Goal: Task Accomplishment & Management: Manage account settings

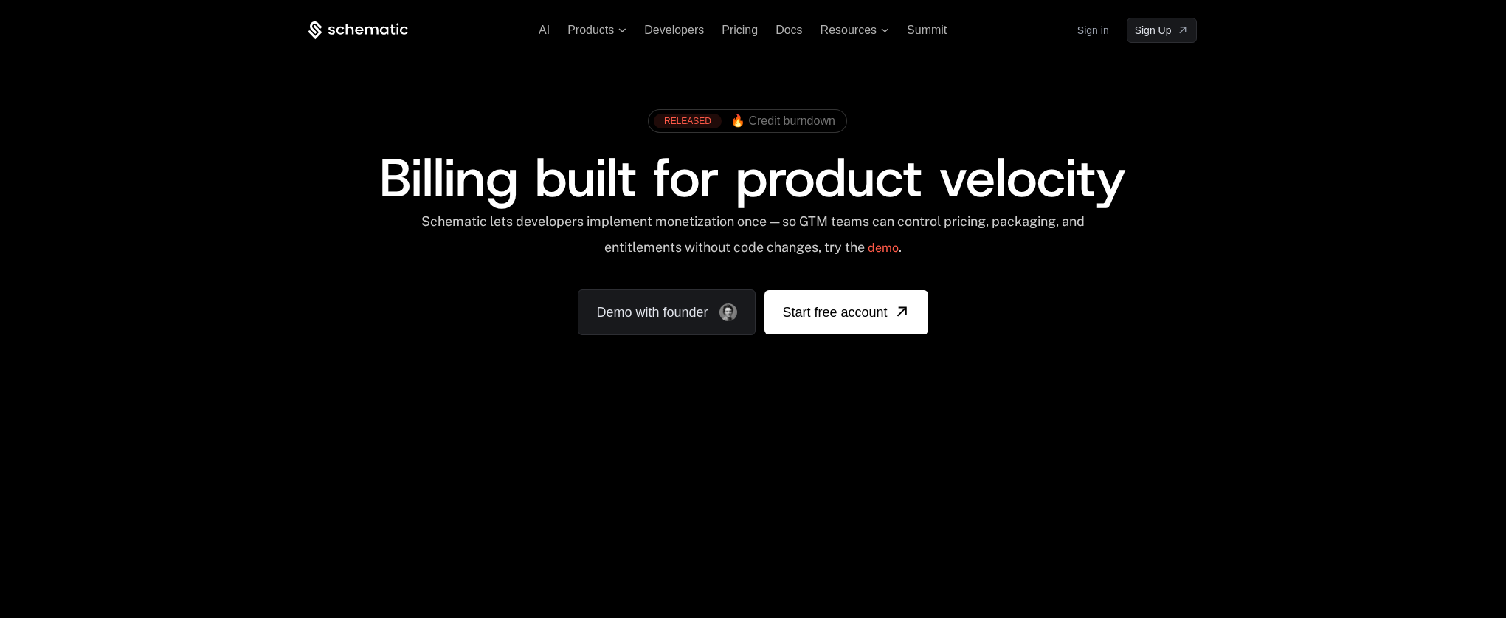
click at [1101, 19] on link "Sign in" at bounding box center [1094, 30] width 32 height 24
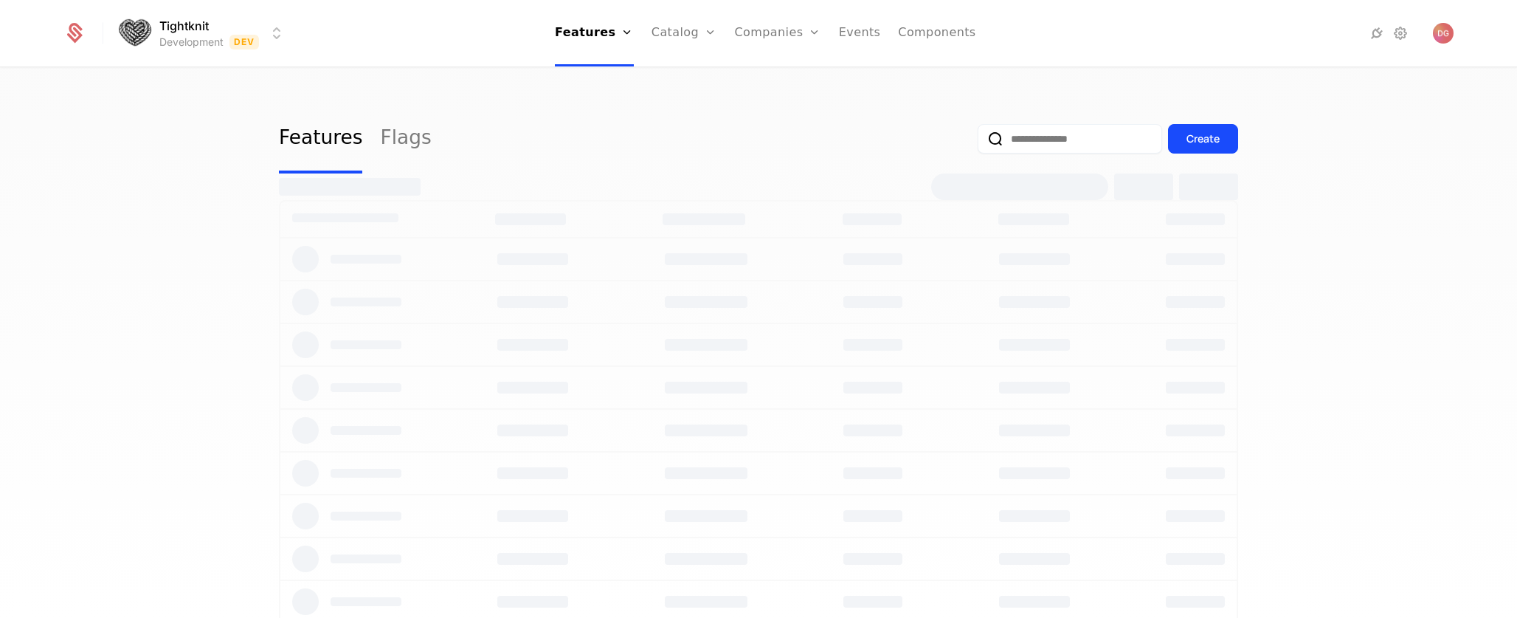
select select "**"
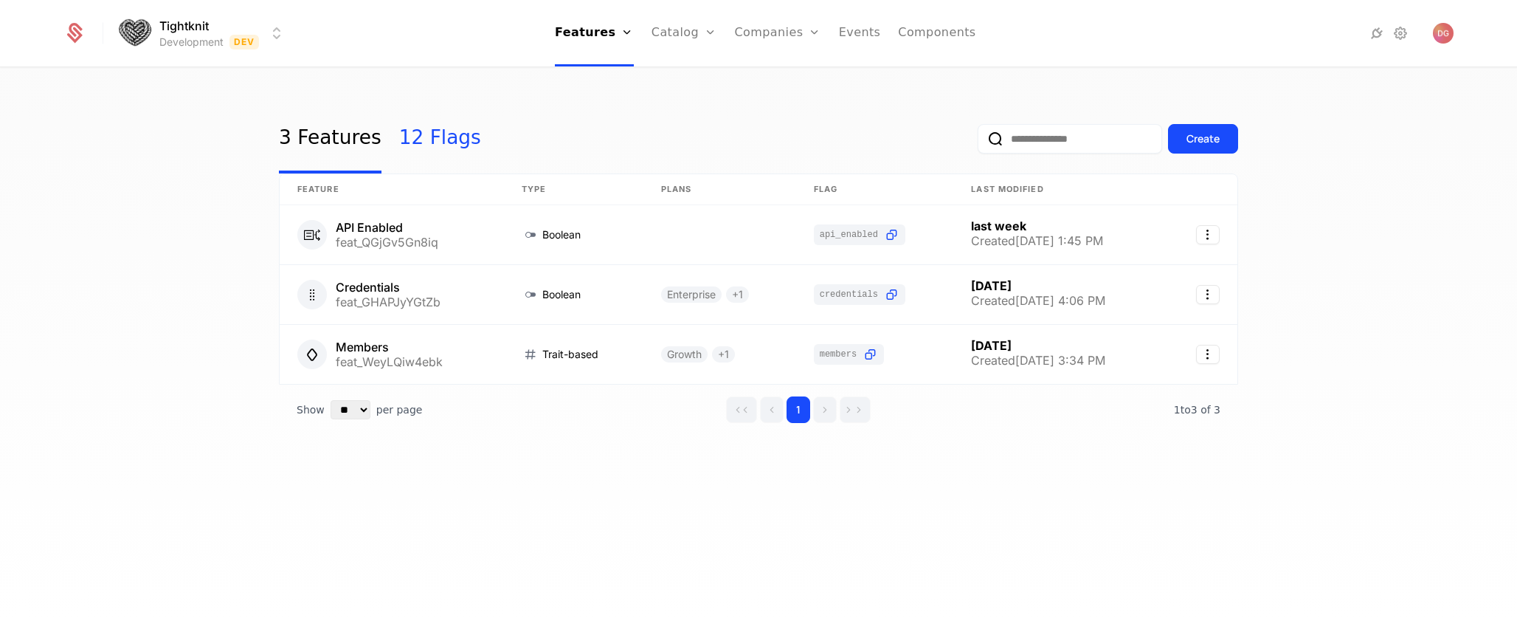
click at [419, 136] on link "12 Flags" at bounding box center [440, 138] width 82 height 69
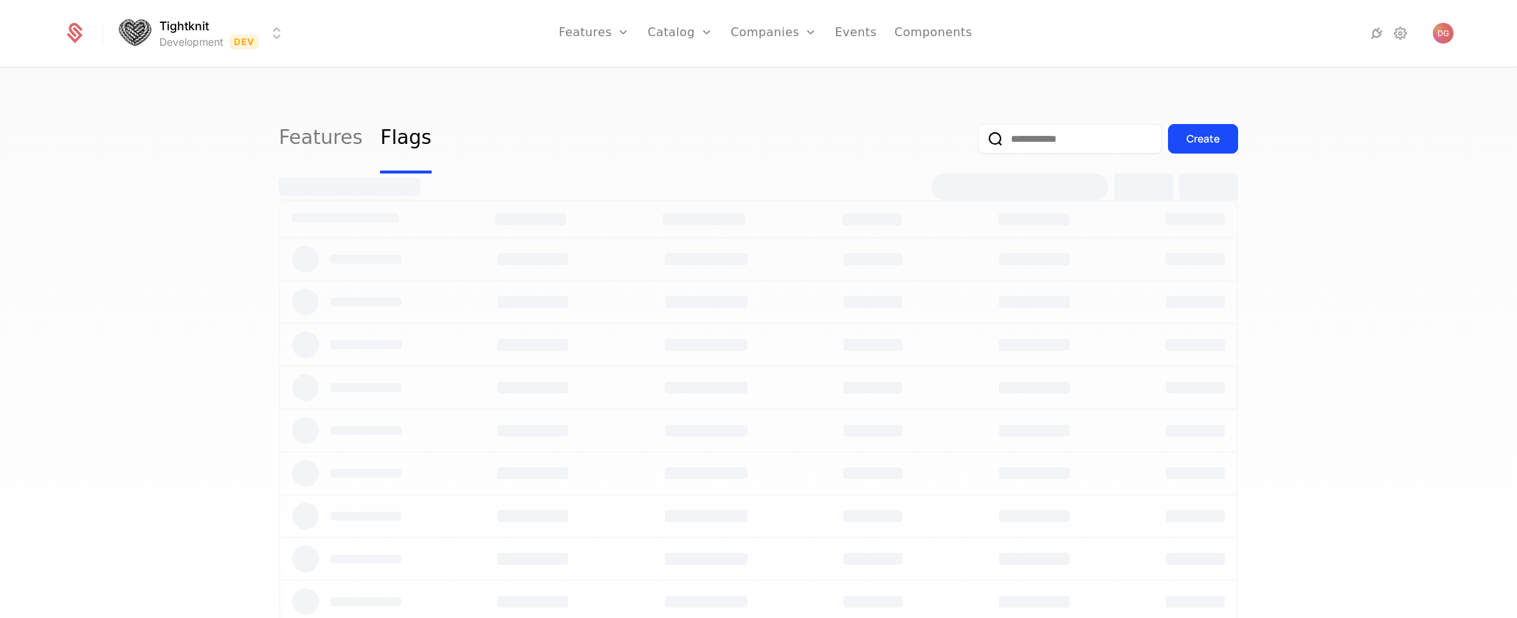
select select "**"
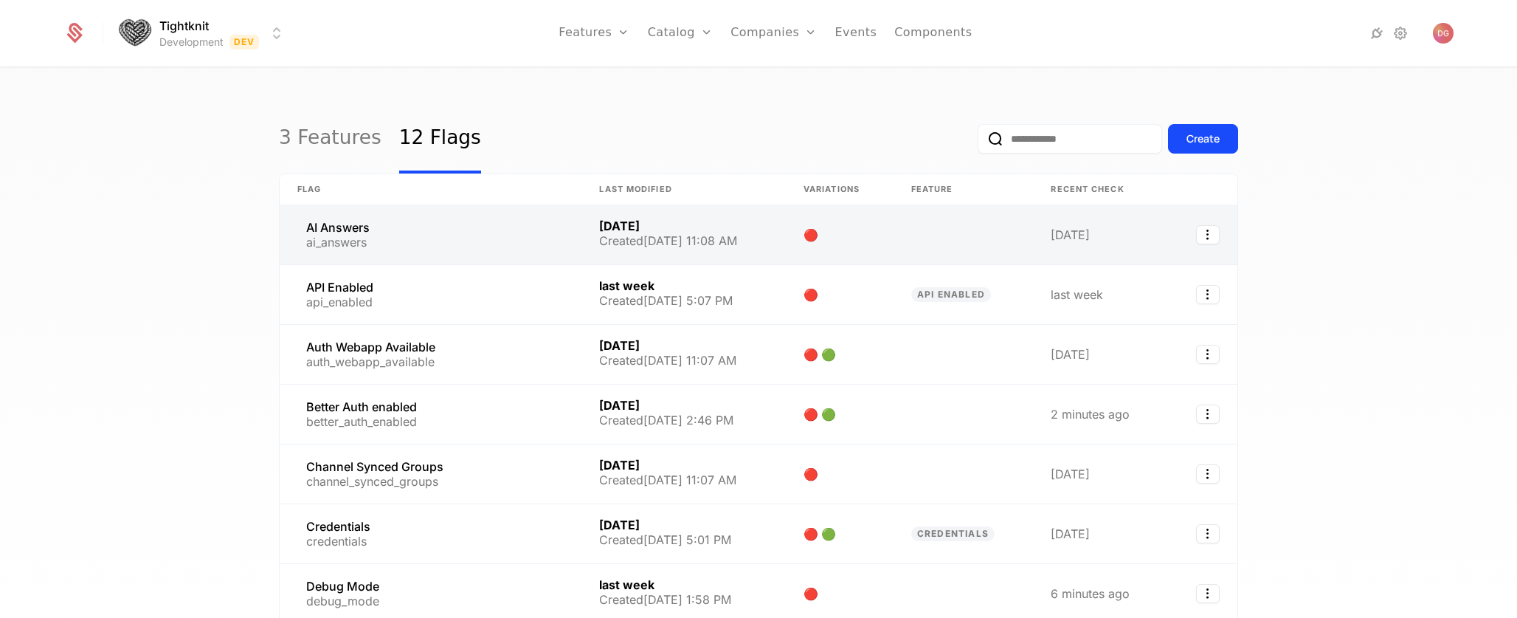
scroll to position [103, 0]
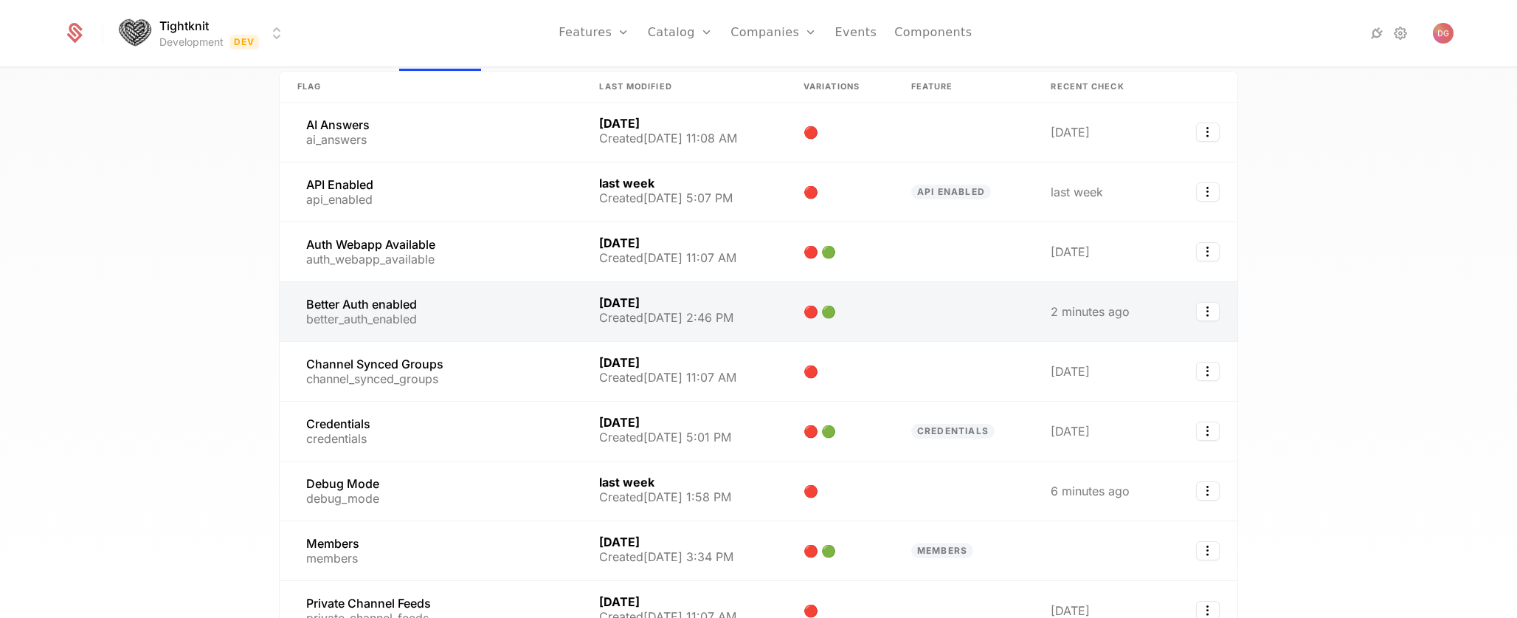
click at [433, 318] on link at bounding box center [431, 311] width 302 height 59
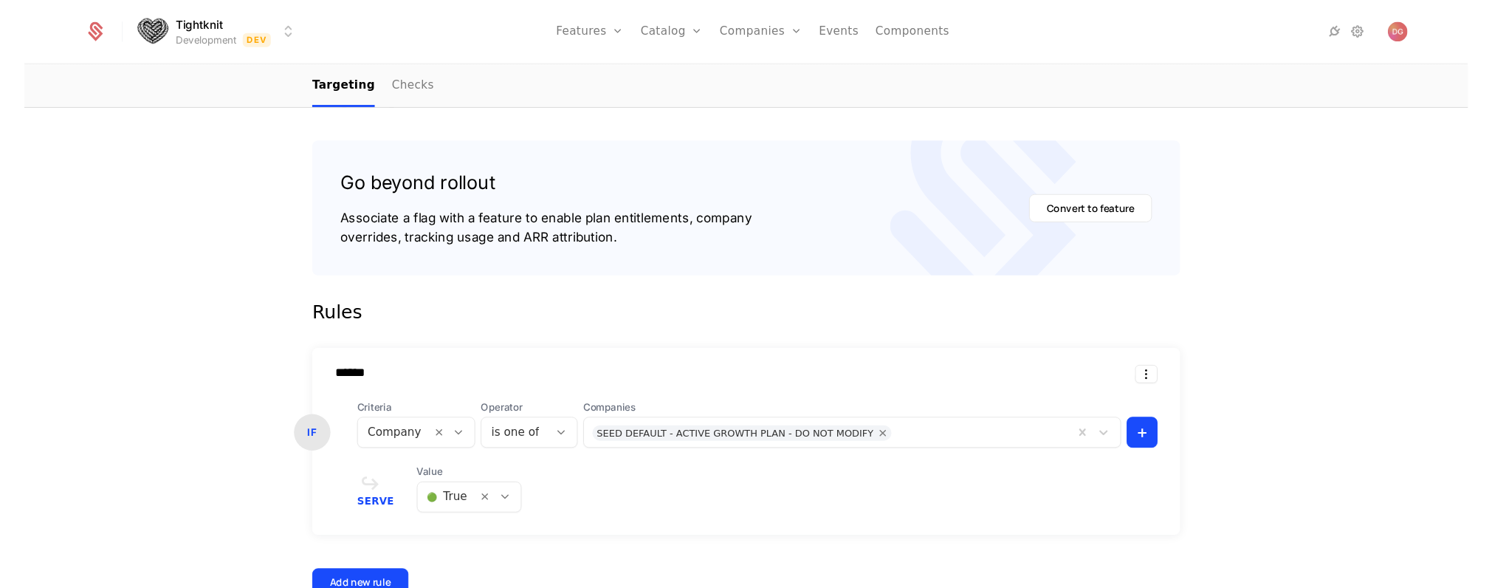
scroll to position [366, 0]
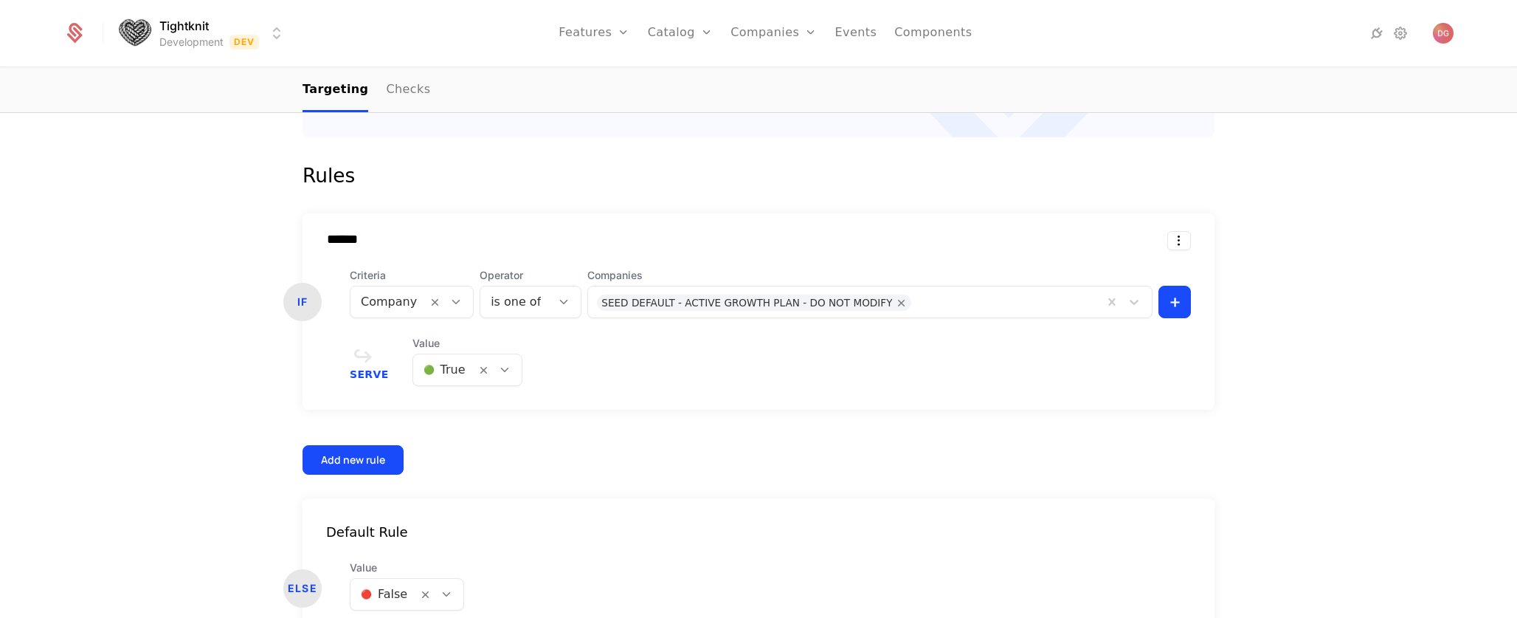
click at [498, 371] on icon at bounding box center [504, 369] width 13 height 13
click at [464, 436] on div "🔴 False" at bounding box center [457, 434] width 91 height 15
click at [499, 370] on icon at bounding box center [504, 369] width 13 height 13
click at [455, 433] on span "🔴 False" at bounding box center [437, 435] width 50 height 13
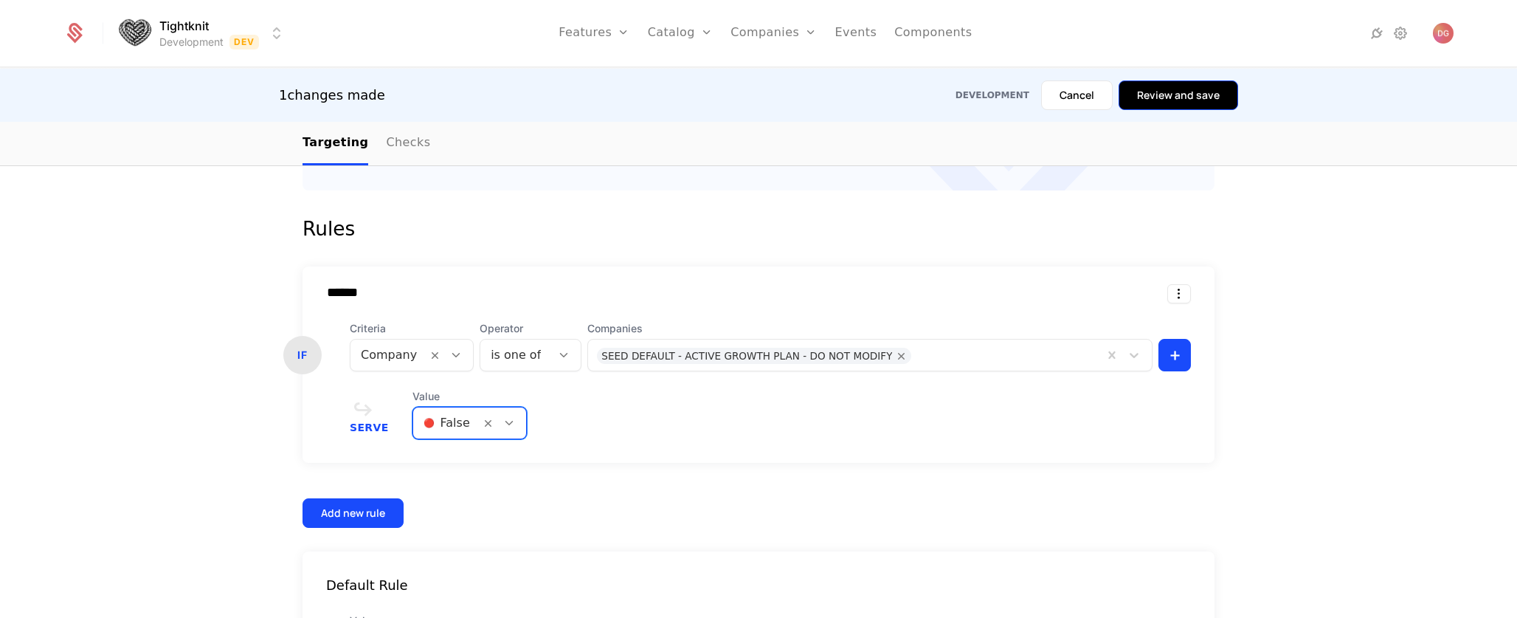
click at [1197, 91] on button "Review and save" at bounding box center [1179, 95] width 120 height 30
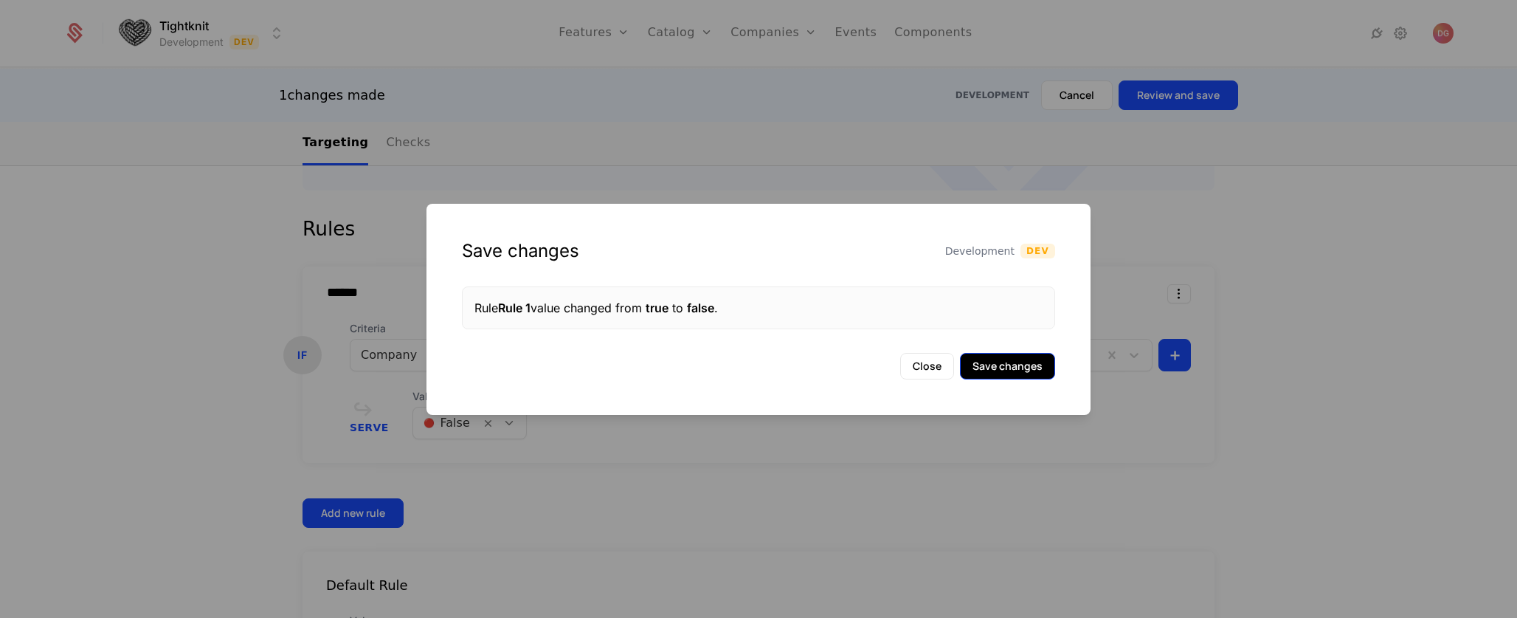
click at [1035, 364] on button "Save changes" at bounding box center [1007, 366] width 95 height 27
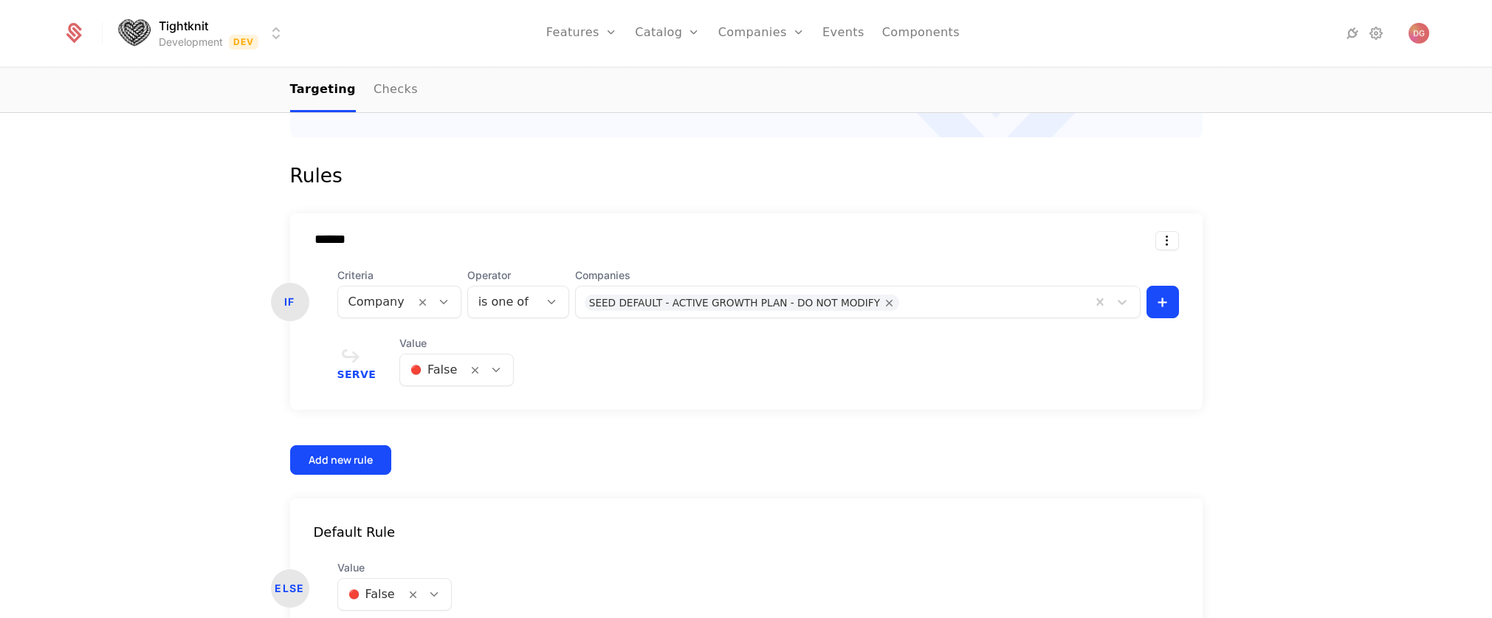
click at [501, 373] on div at bounding box center [490, 369] width 46 height 31
click at [458, 416] on div "🟢 True" at bounding box center [446, 408] width 112 height 27
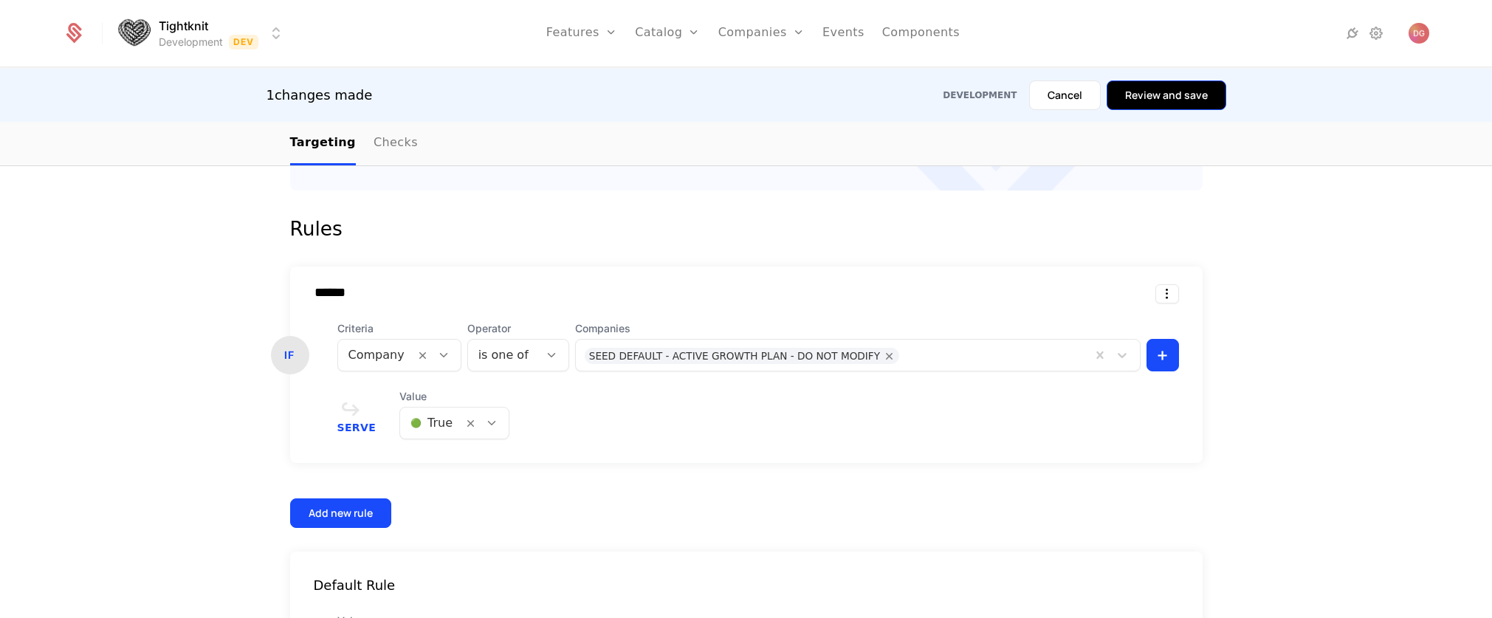
click at [1160, 94] on button "Review and save" at bounding box center [1166, 95] width 120 height 30
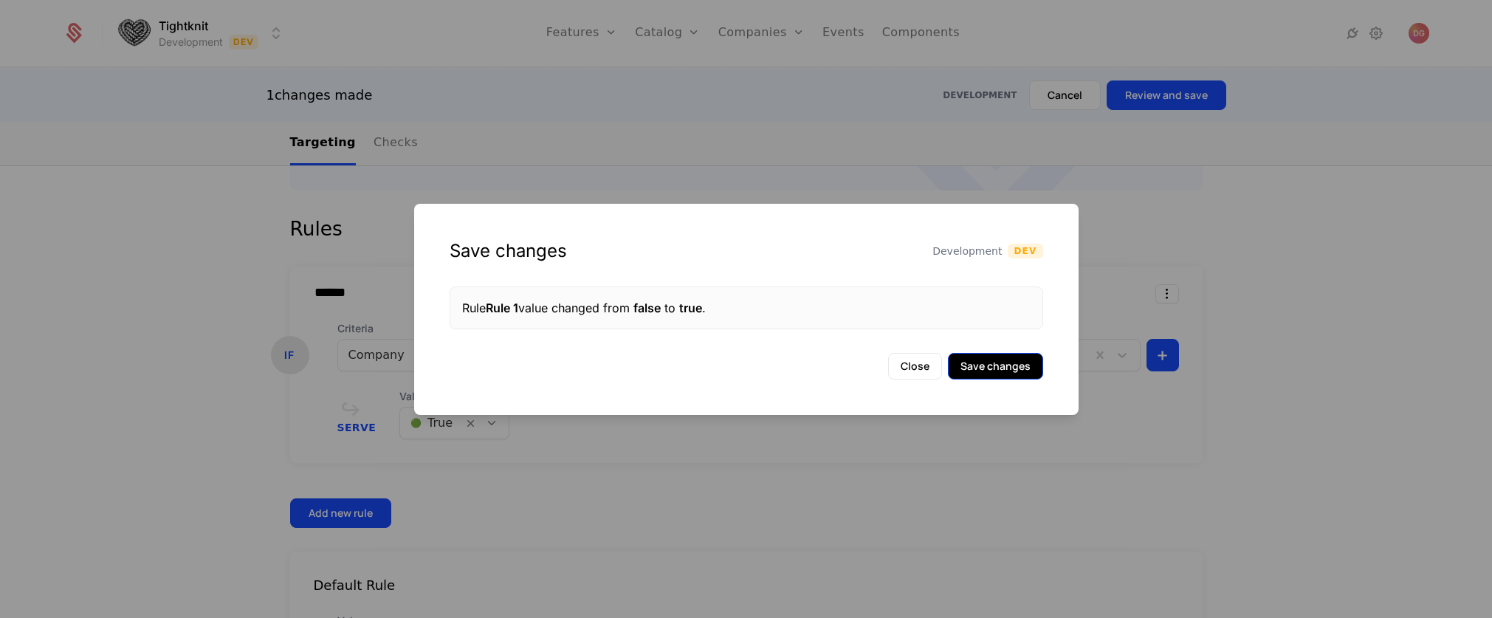
click at [999, 366] on button "Save changes" at bounding box center [995, 366] width 95 height 27
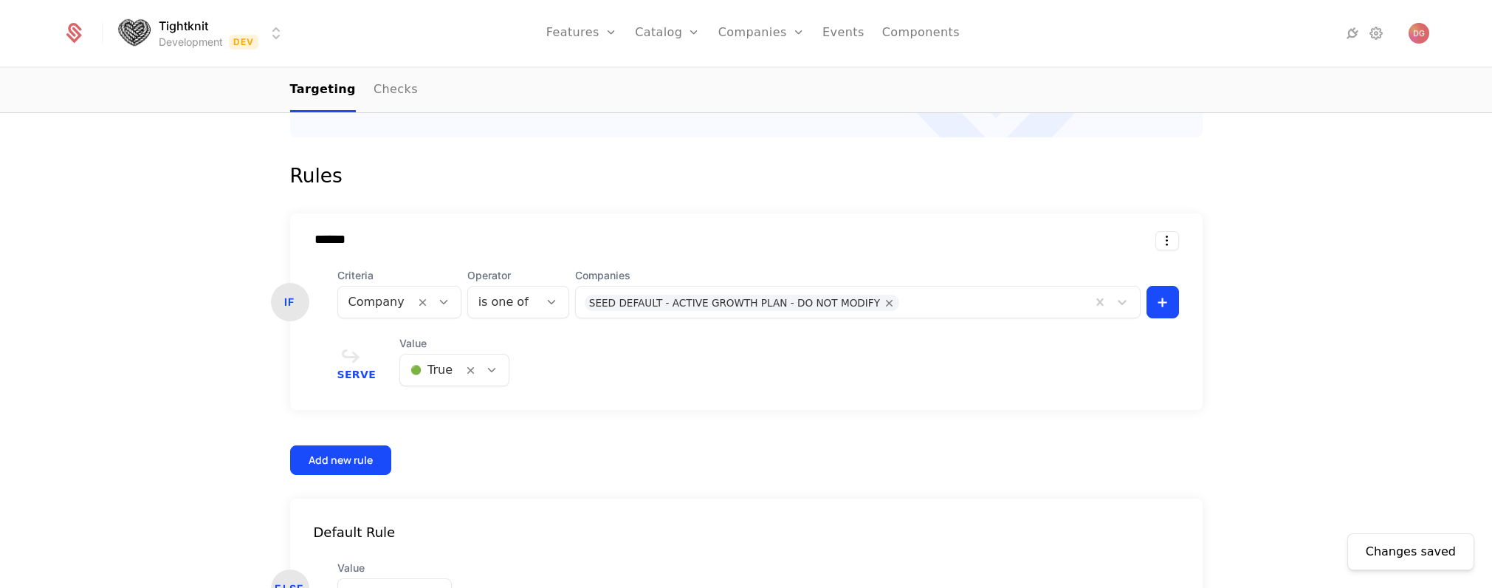
click at [485, 367] on icon at bounding box center [491, 369] width 13 height 13
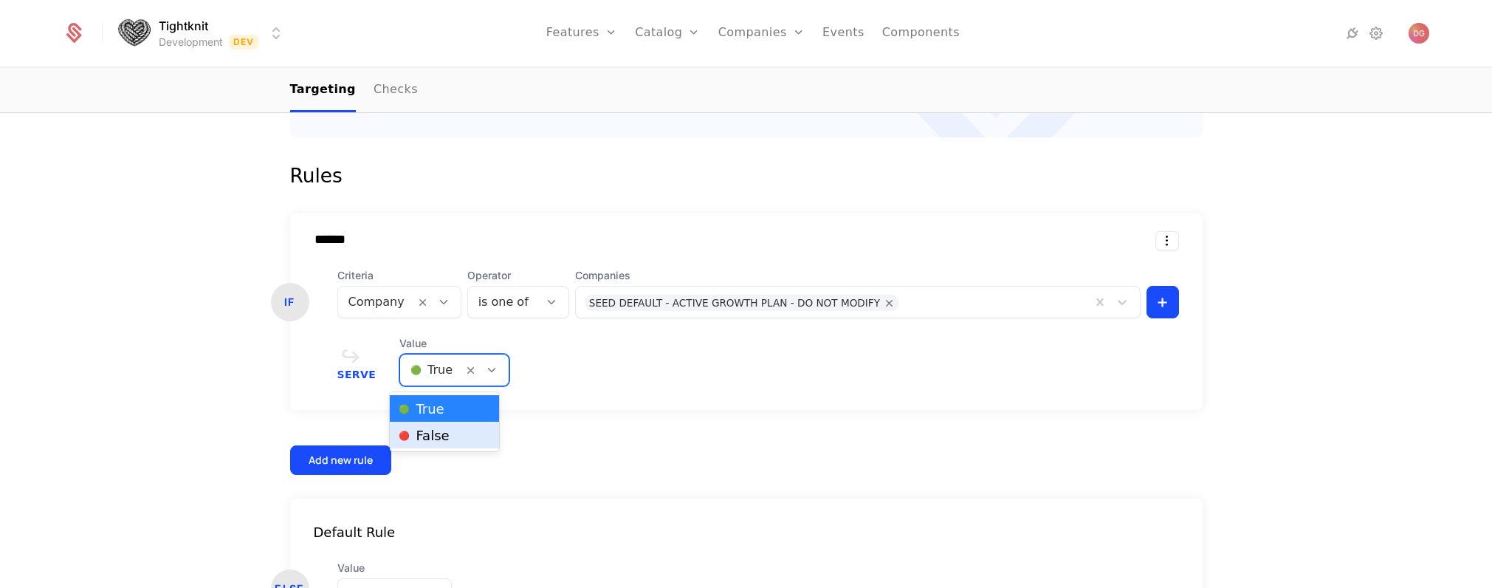
click at [455, 436] on div "🔴 False" at bounding box center [444, 434] width 91 height 15
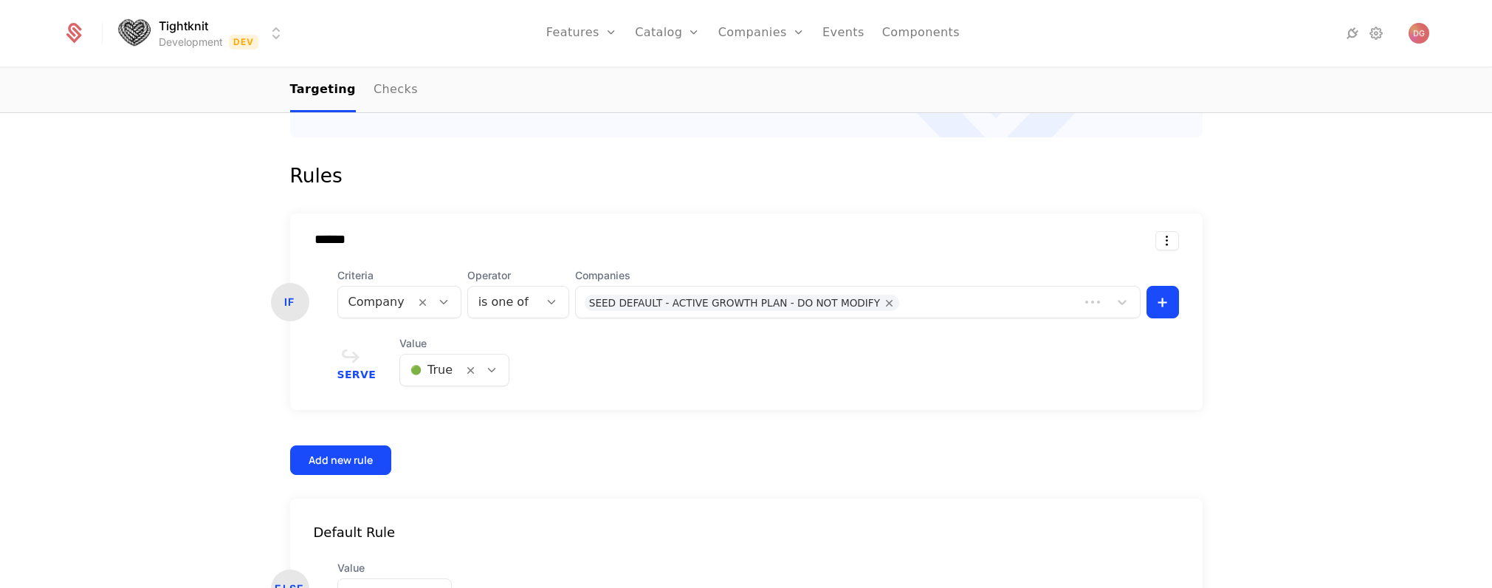
click at [1175, 98] on nav "Targeting Checks" at bounding box center [746, 91] width 912 height 44
click at [500, 370] on div "Serve Value 🟢 True" at bounding box center [757, 361] width 841 height 50
click at [486, 374] on icon at bounding box center [491, 369] width 13 height 13
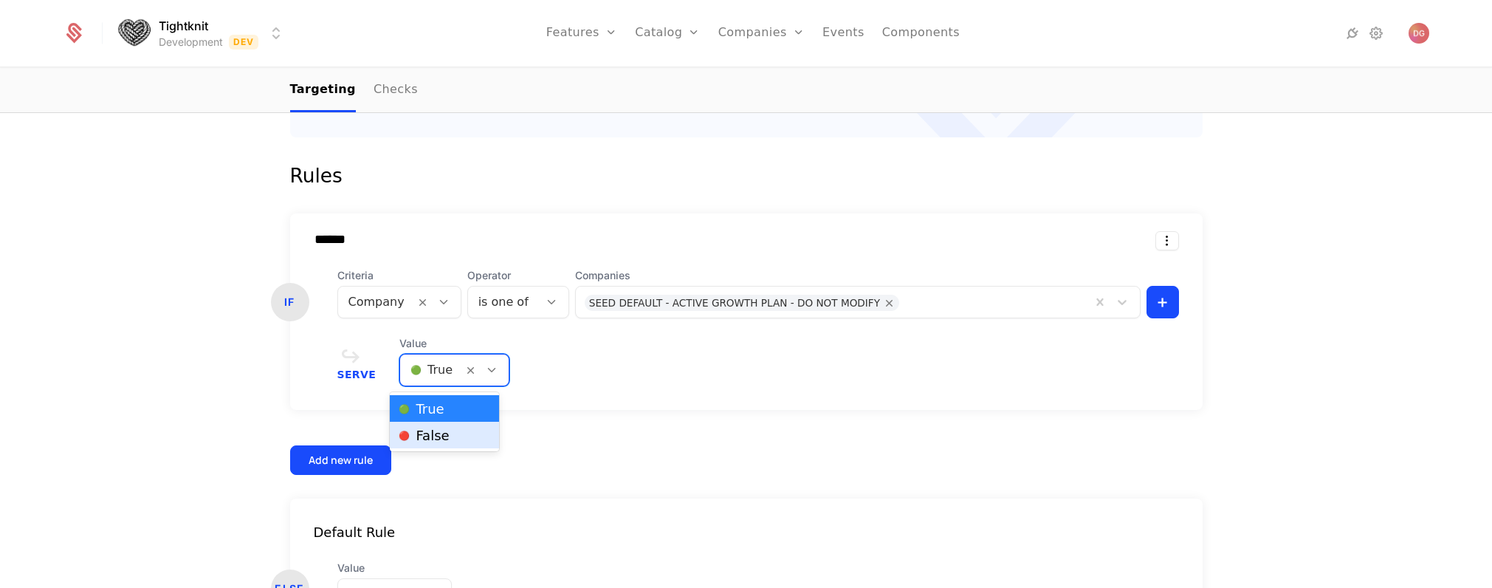
click at [464, 433] on div "🔴 False" at bounding box center [444, 434] width 91 height 15
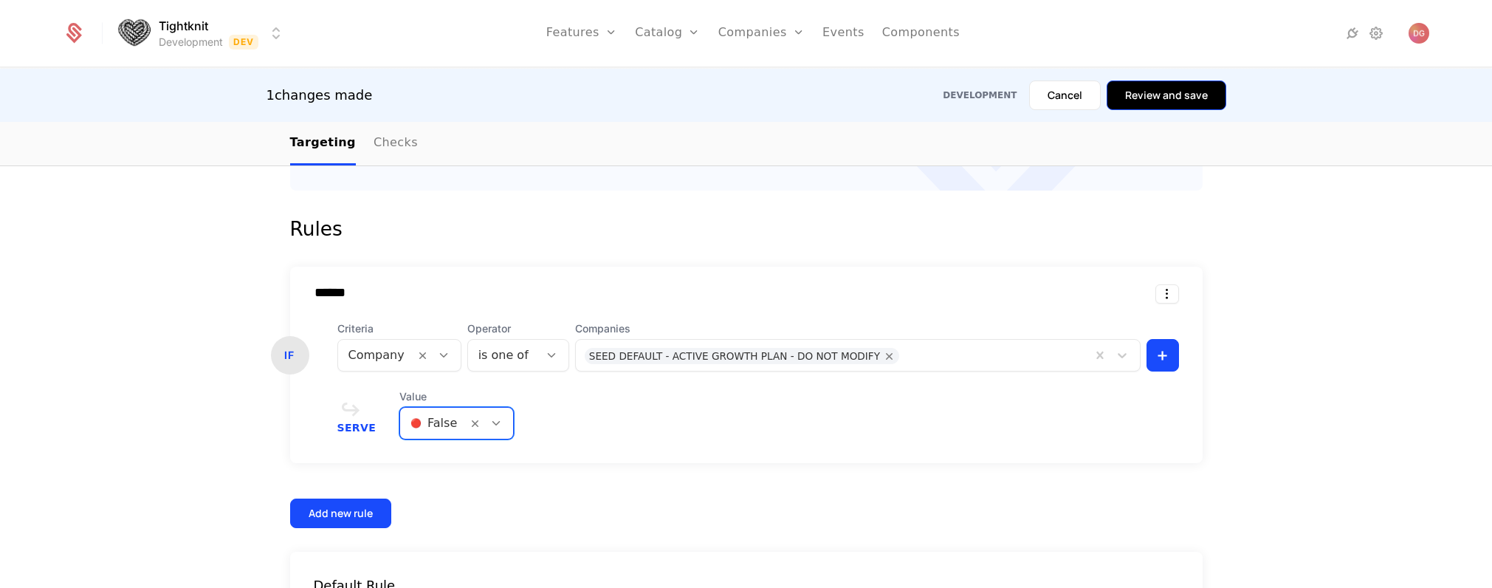
click at [1187, 83] on button "Review and save" at bounding box center [1166, 95] width 120 height 30
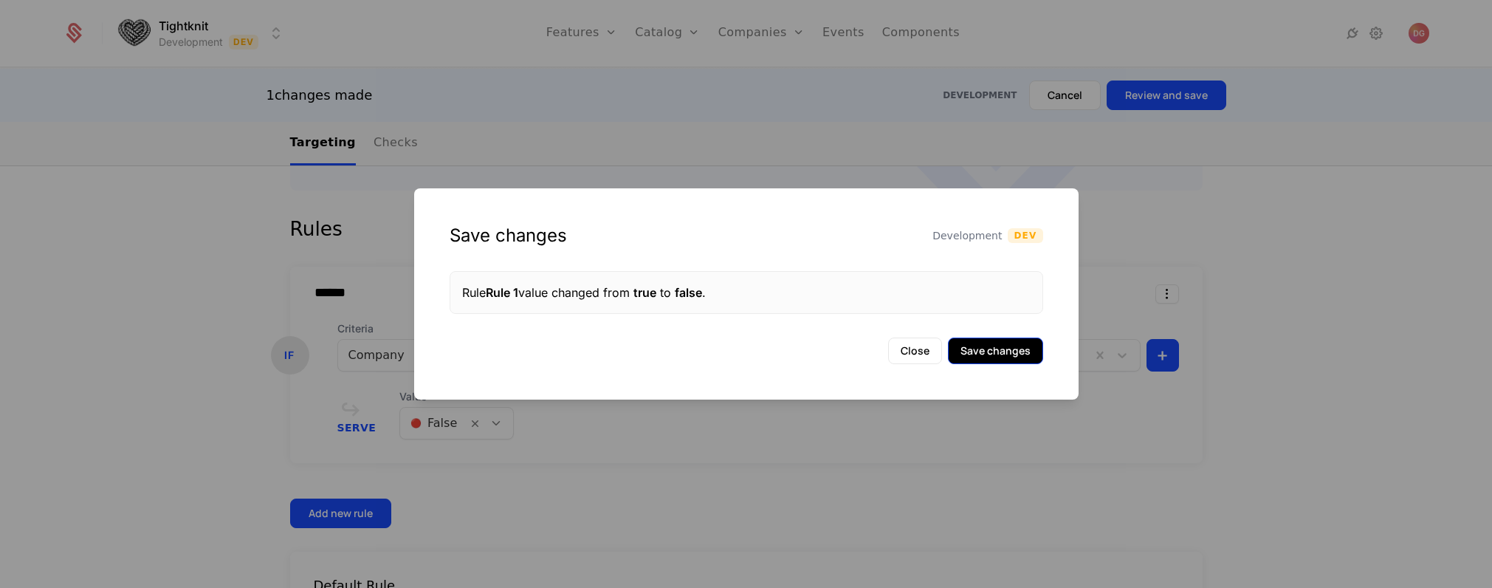
click at [1015, 354] on button "Save changes" at bounding box center [995, 350] width 95 height 27
